Goal: Check status: Check status

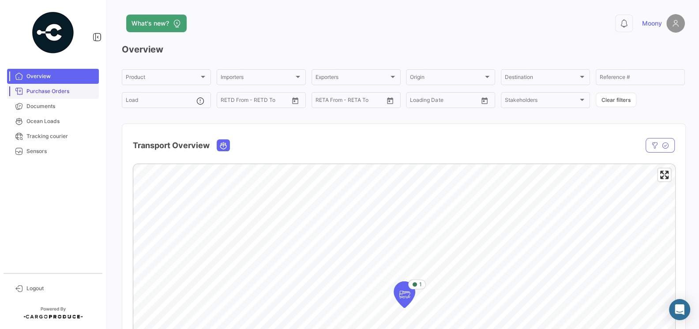
click at [61, 88] on span "Purchase Orders" at bounding box center [60, 91] width 69 height 8
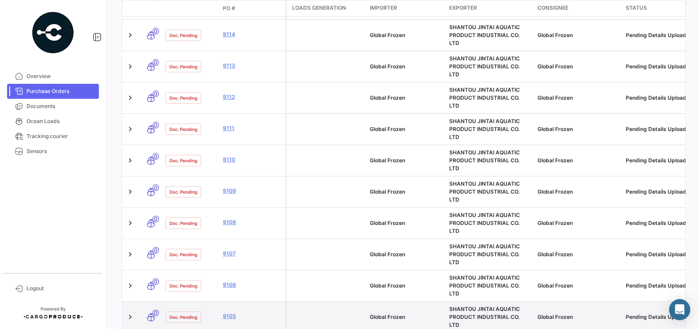
scroll to position [335, 0]
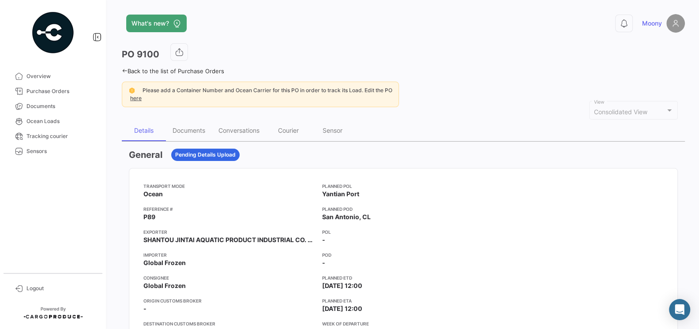
click at [244, 175] on mat-card-content "Transport mode Ocean Reference # P89 Exporter SHANTOU JINTAI AQUATIC PRODUCT IN…" at bounding box center [403, 274] width 548 height 212
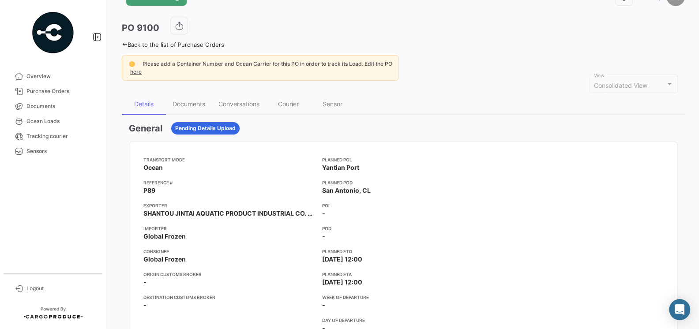
scroll to position [31, 0]
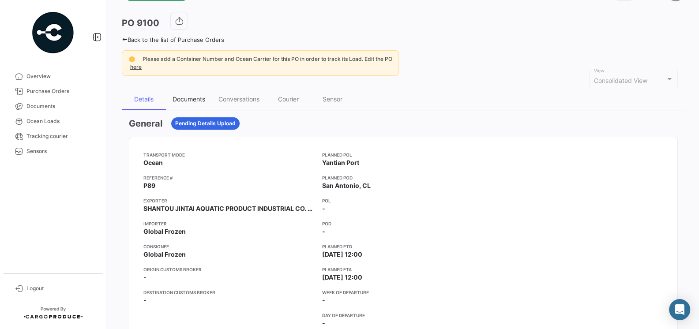
click at [194, 101] on div "Documents" at bounding box center [188, 98] width 33 height 7
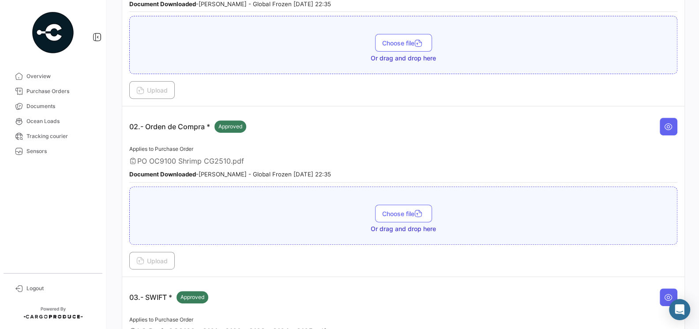
scroll to position [0, 0]
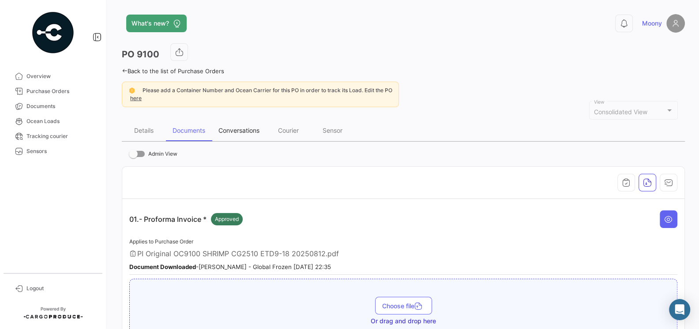
click at [245, 130] on div "Conversations" at bounding box center [238, 130] width 41 height 7
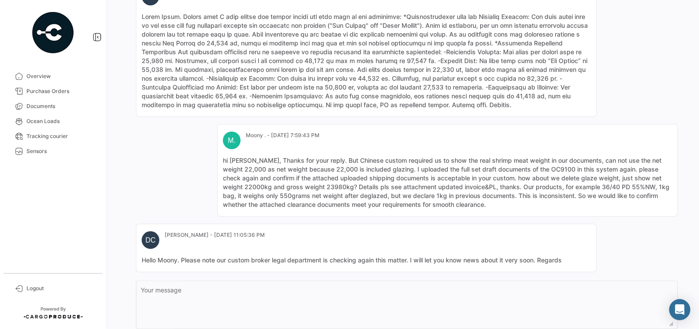
scroll to position [582, 0]
